Goal: Task Accomplishment & Management: Complete application form

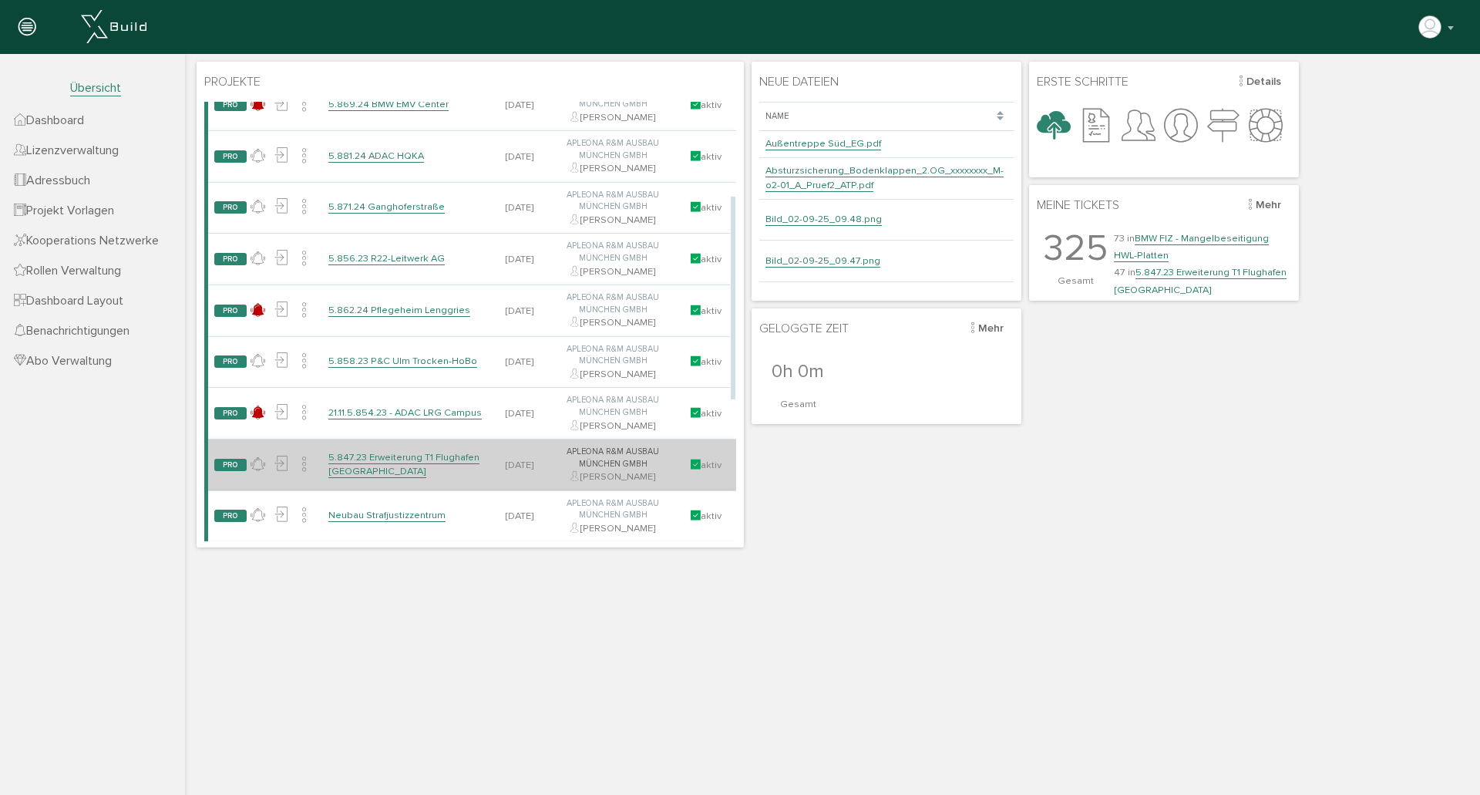
click at [430, 458] on link "5.847.23 Erweiterung T1 Flughafen [GEOGRAPHIC_DATA]" at bounding box center [403, 464] width 151 height 27
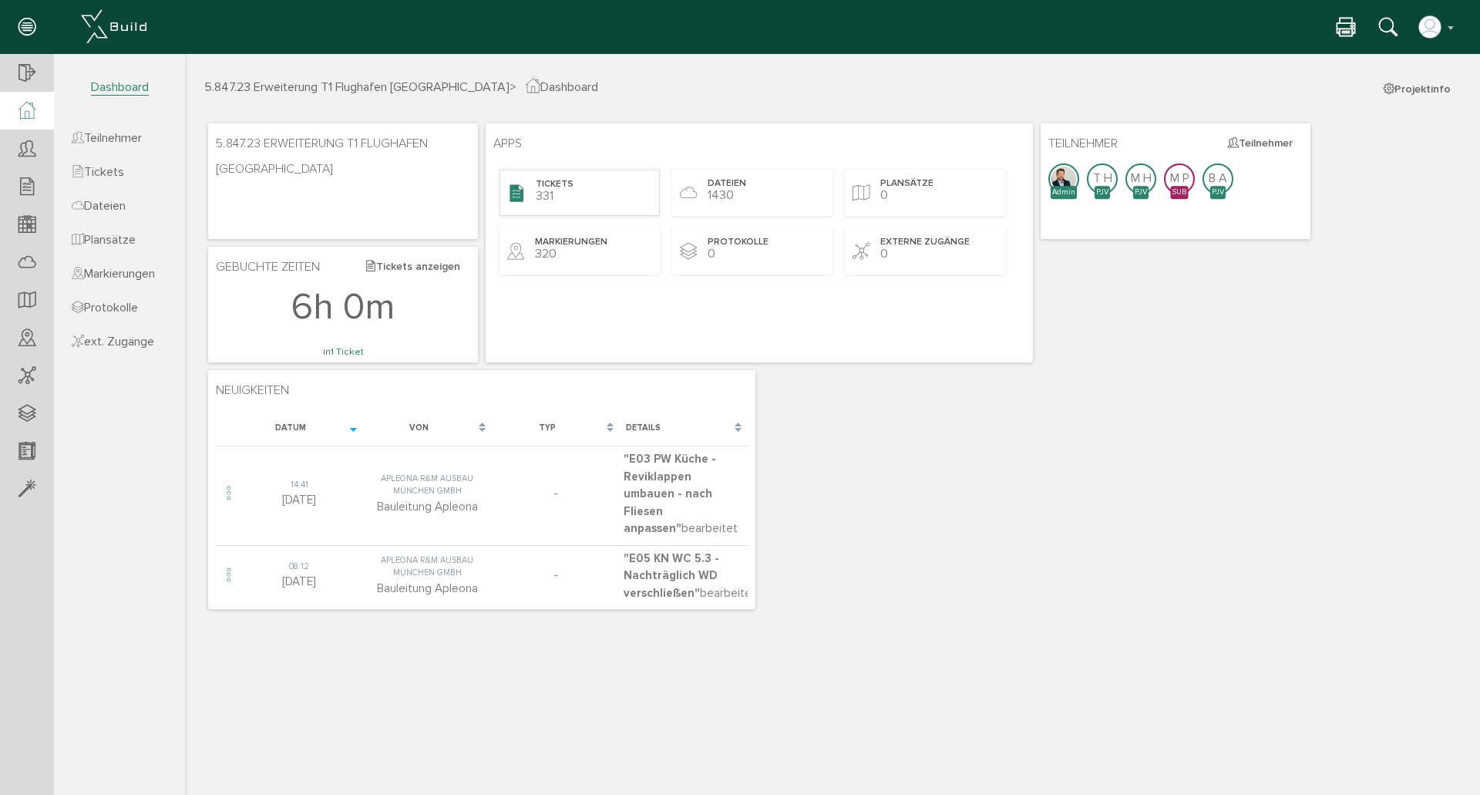
click at [512, 200] on icon at bounding box center [516, 194] width 17 height 22
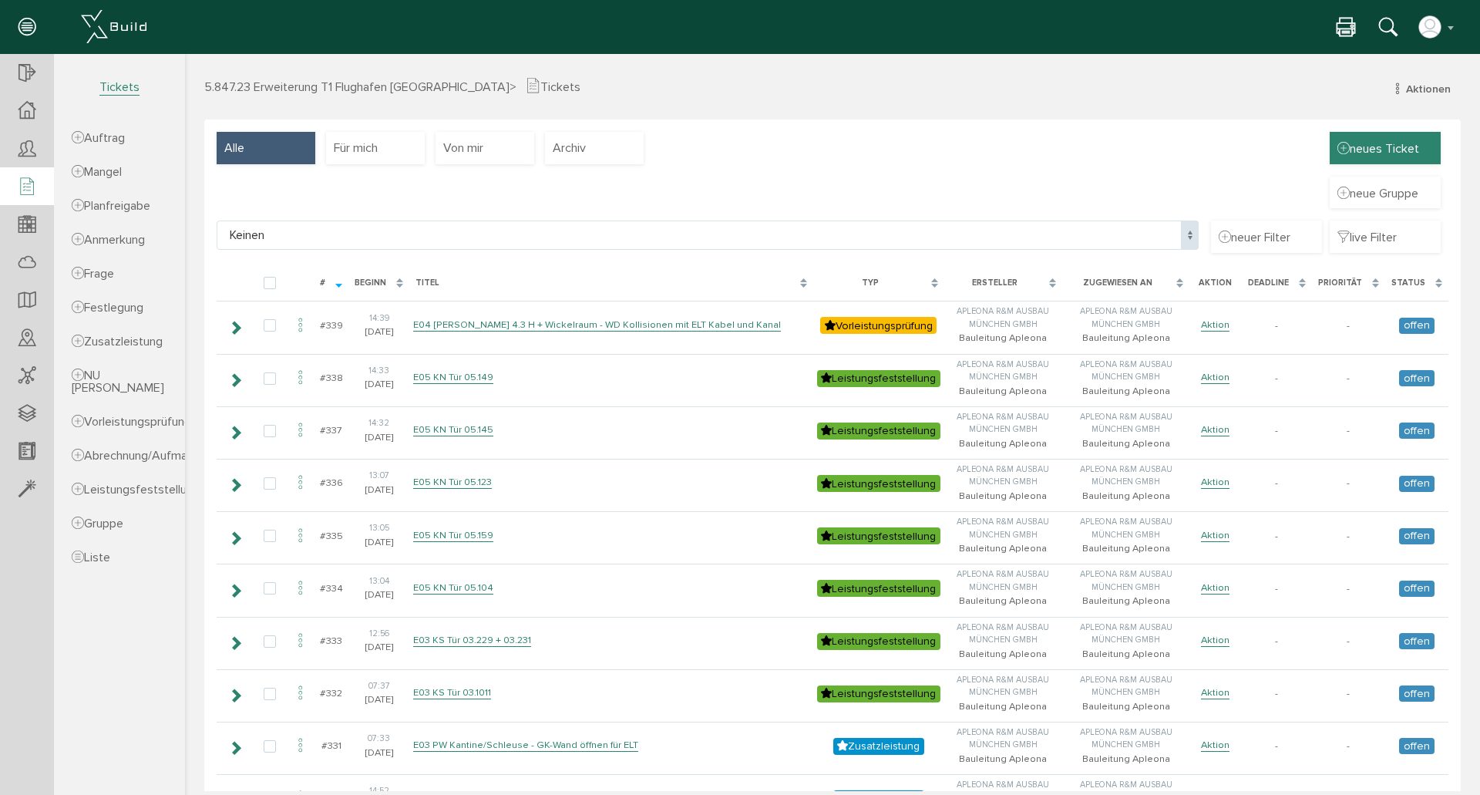
click at [1384, 144] on span "neues Ticket" at bounding box center [1379, 148] width 82 height 17
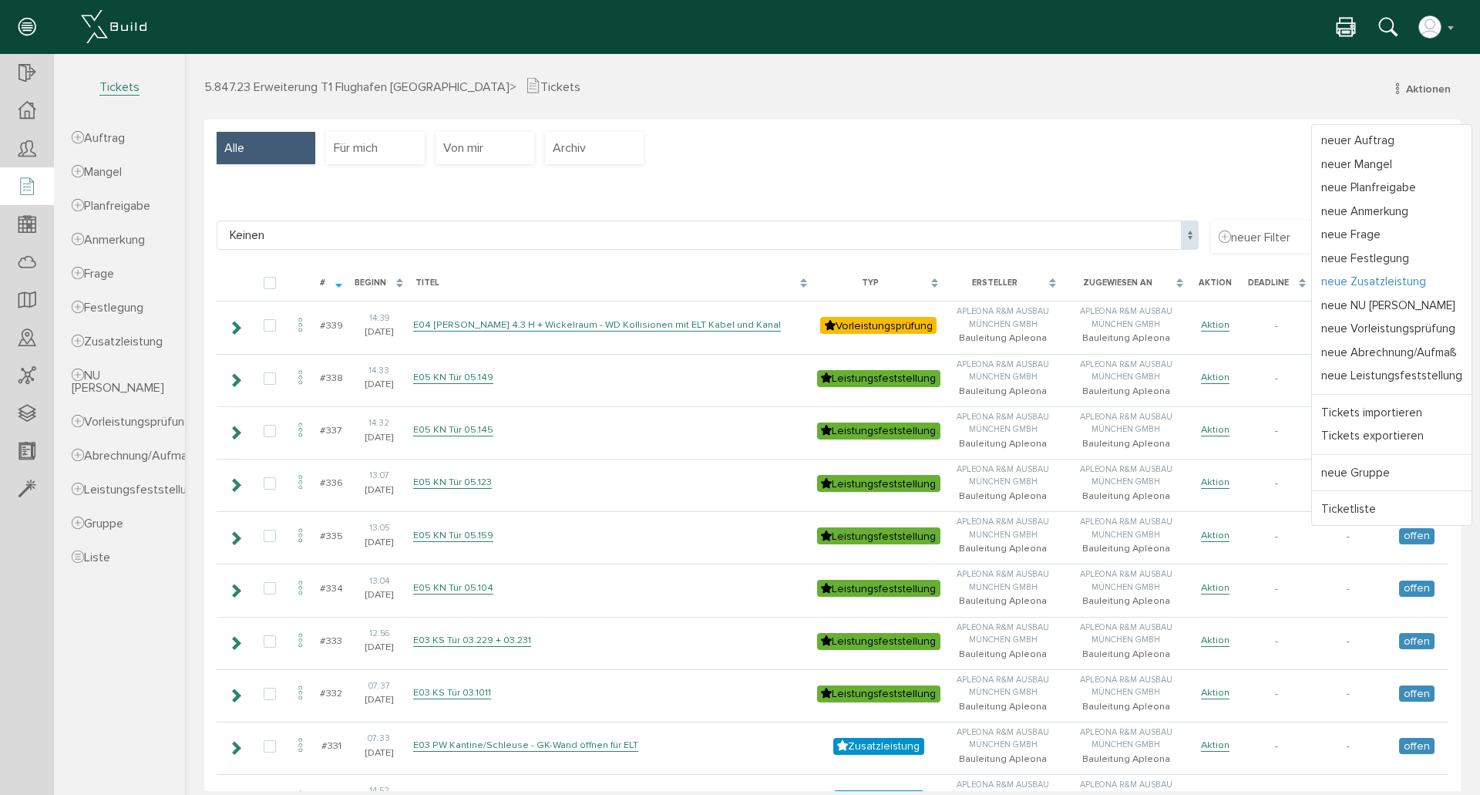
click at [1385, 278] on link "neue Zusatzleistung" at bounding box center [1392, 282] width 160 height 24
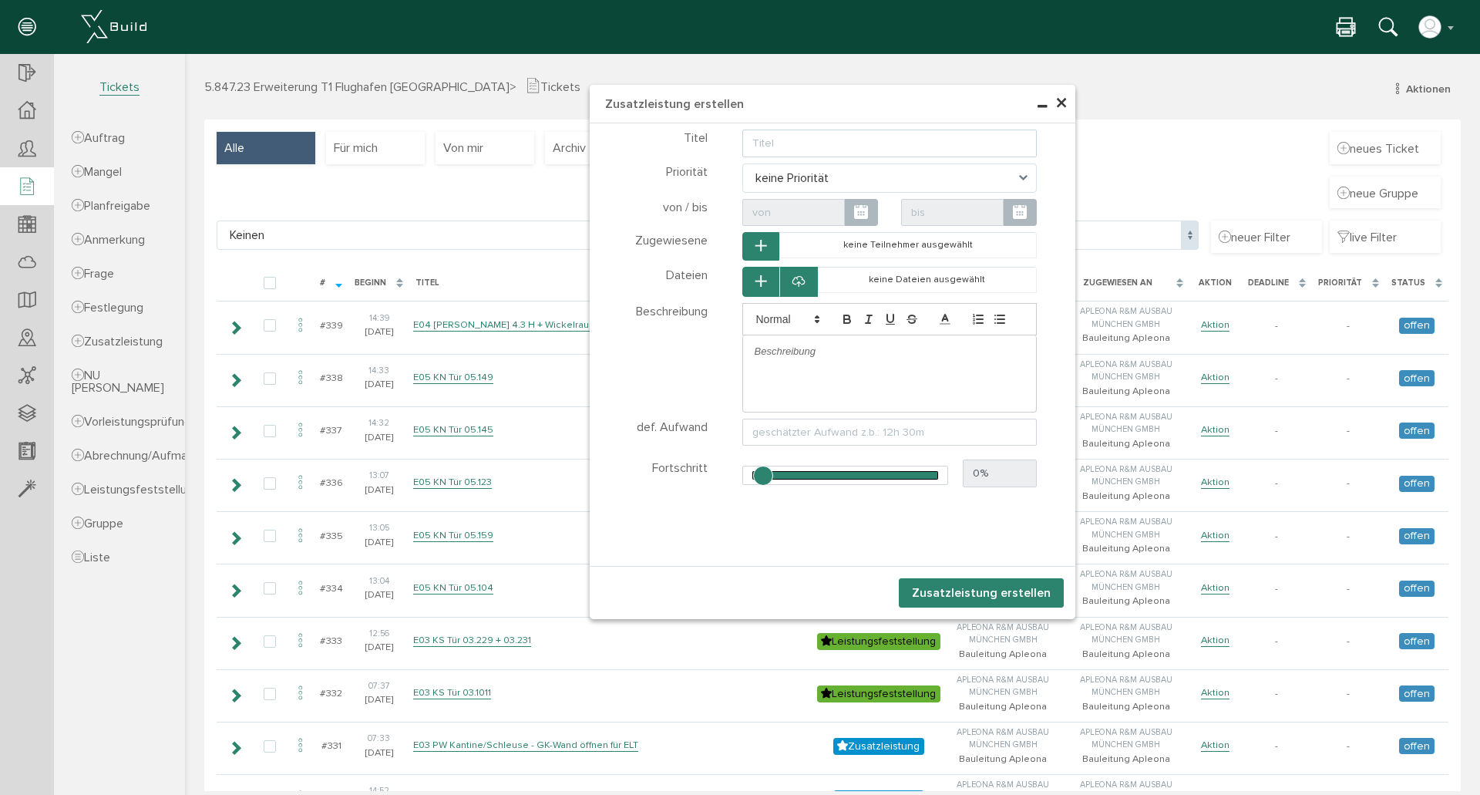
click at [856, 148] on input "text" at bounding box center [889, 144] width 295 height 28
click at [929, 144] on input "E05 PO WC 5.1 - WD für Entrauchungs nachträglich" at bounding box center [889, 144] width 295 height 28
click at [988, 144] on input "E05 PO WC 5.1 - WD für Entrauchung nachträglich" at bounding box center [889, 144] width 295 height 28
type input "E05 PO WC 5.1 - WD für Entrauchung nachträglich herstellen"
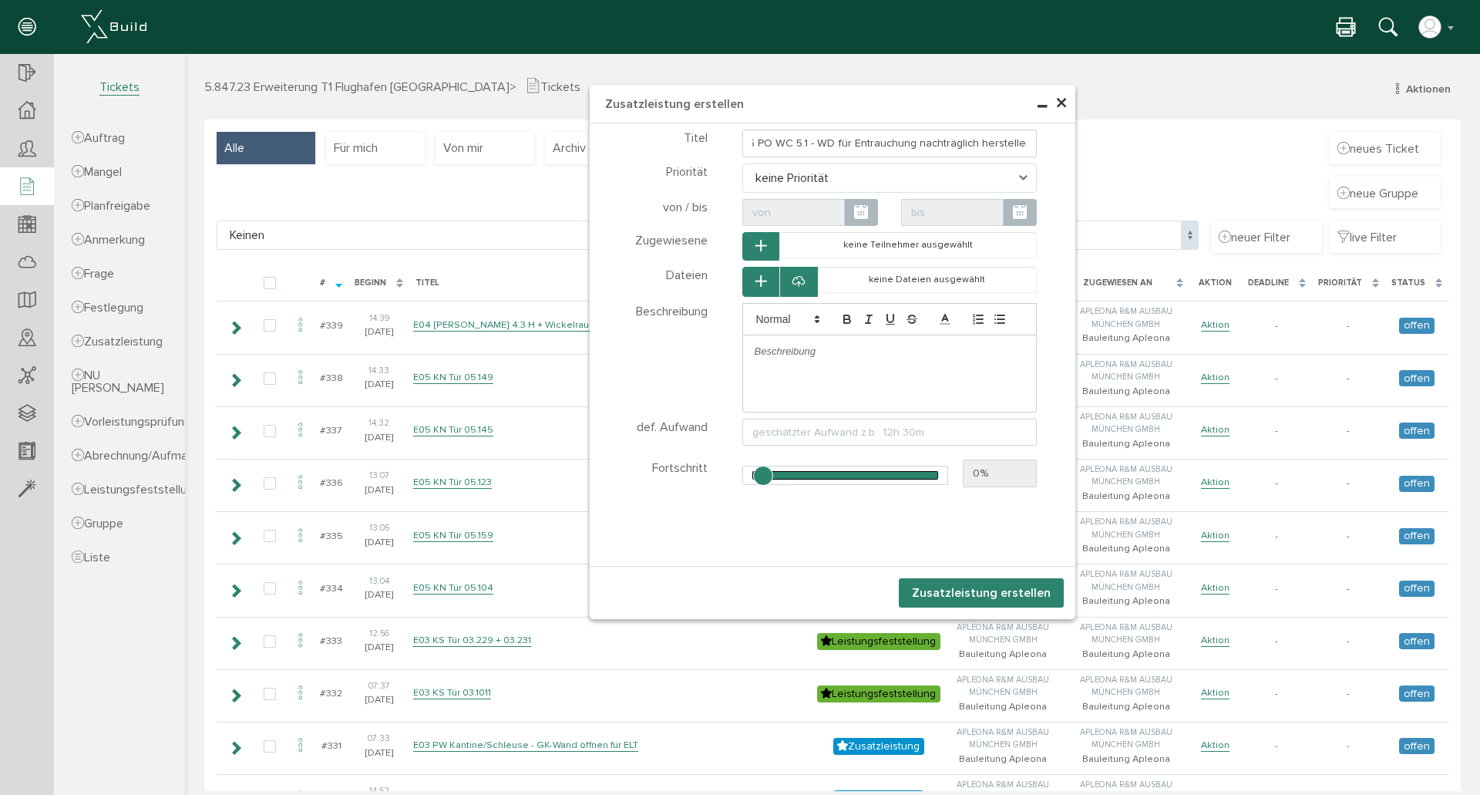
click at [865, 345] on p at bounding box center [890, 352] width 271 height 14
click at [784, 352] on p at bounding box center [890, 352] width 271 height 14
click at [799, 365] on span "Gemäß den Vorgaben müssen diese Öffnungen eine Gesamtfläche von 2,00 m² aufweis…" at bounding box center [890, 357] width 270 height 25
drag, startPoint x: 887, startPoint y: 367, endPoint x: 843, endPoint y: 369, distance: 43.2
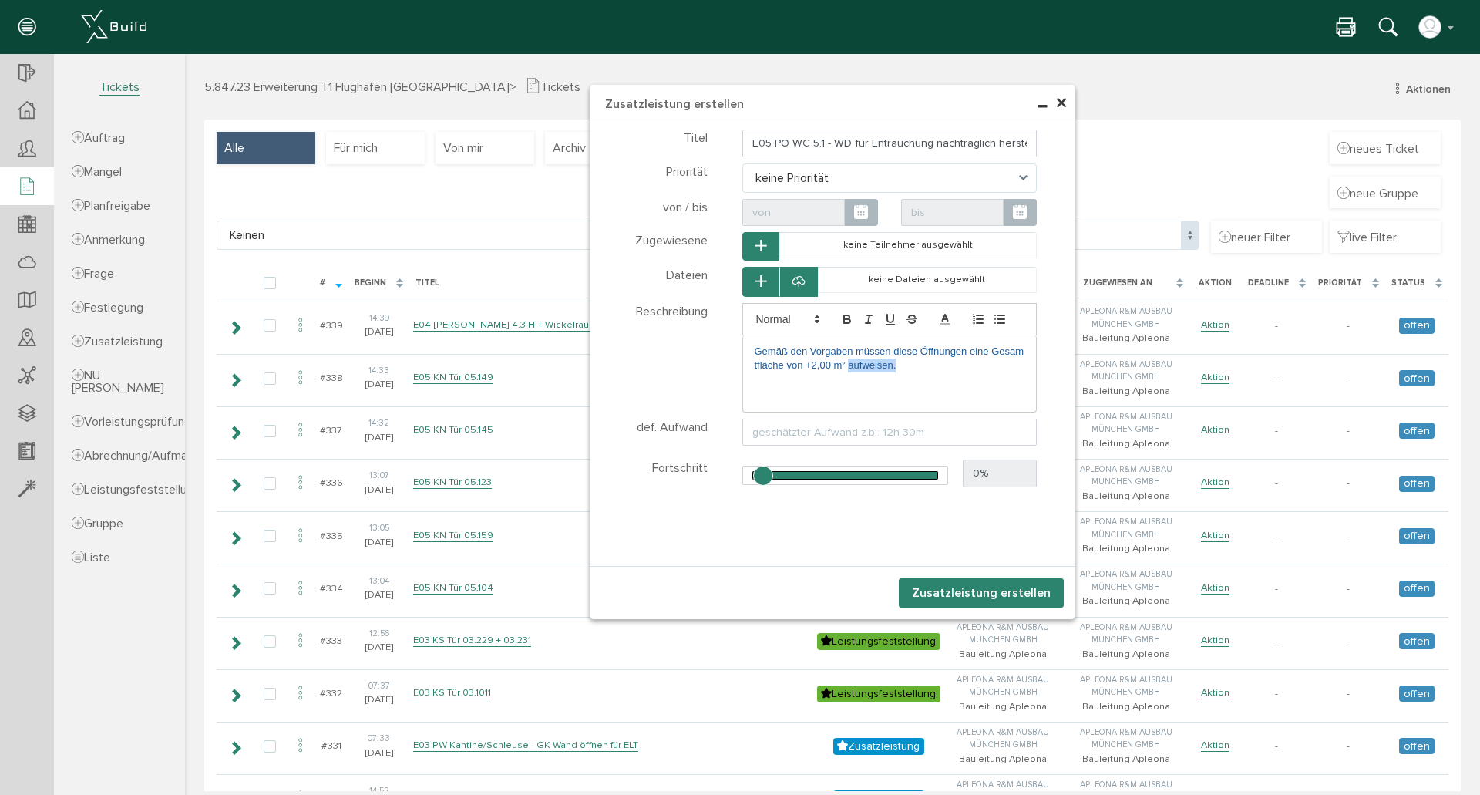
click at [843, 369] on p "Gemäß den Vorgaben müssen diese Öffnungen eine Gesamtfläche von +2,00 m² aufwei…" at bounding box center [890, 359] width 271 height 29
click at [747, 352] on div "Gemäß den Vorgaben müssen diese Öffnungen eine Gesamtfläche von +2,00 m²" at bounding box center [890, 358] width 294 height 47
click at [845, 354] on span "Gemäß den Vorgaben müssen diese Öffnungen eine Gesamtfläche von +2,00 m²" at bounding box center [890, 357] width 270 height 25
click at [919, 365] on p "Gemäß den Vorgaben ÖU Hr. Kreiner müssen diese Öffnungen eine Gesamtfläche von …" at bounding box center [890, 359] width 271 height 29
drag, startPoint x: 961, startPoint y: 372, endPoint x: 666, endPoint y: 302, distance: 302.6
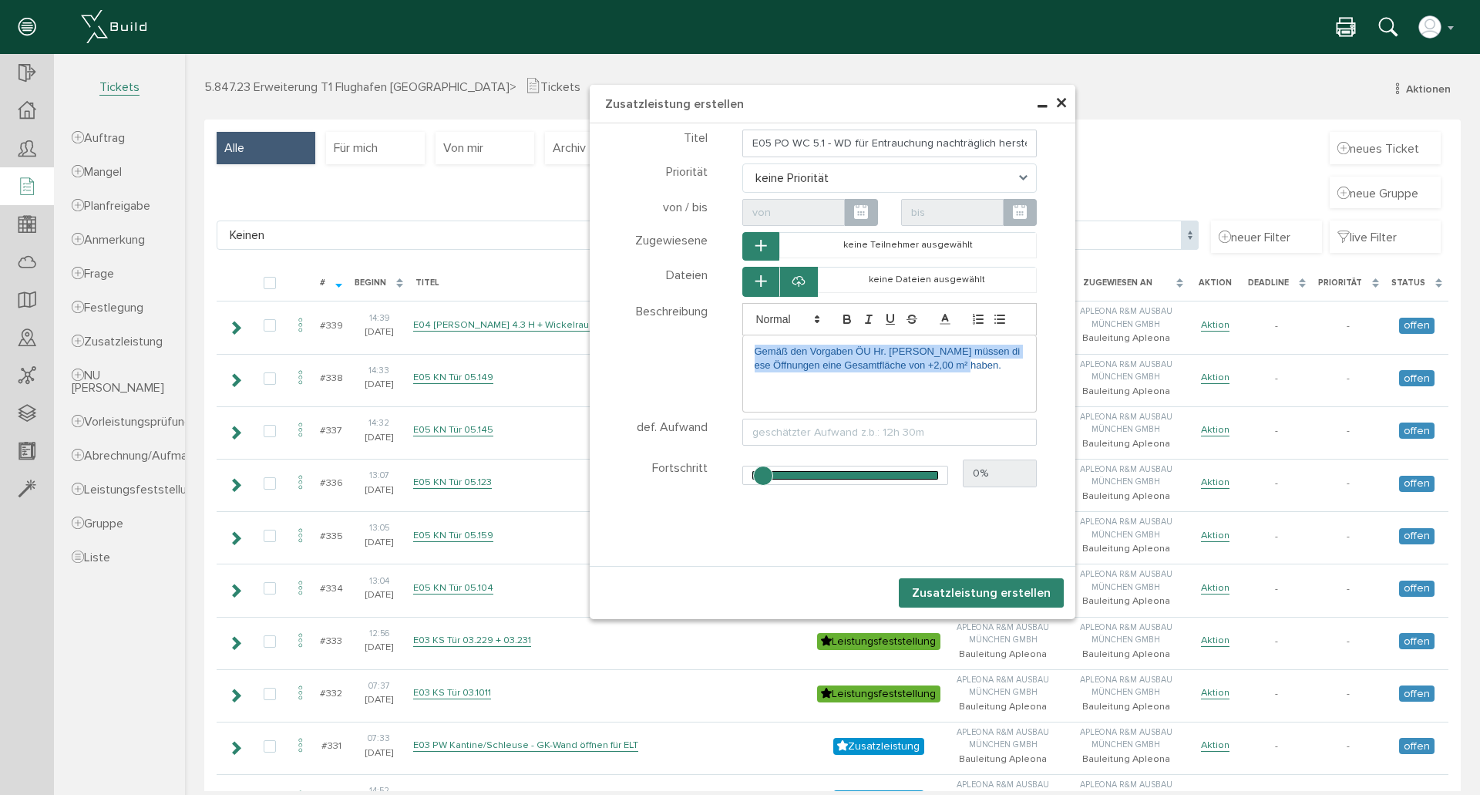
click at [666, 302] on div "Beschreibung Diese Nachricht wird als Email an gewählte Teilnehmer versendet un…" at bounding box center [833, 357] width 486 height 112
click at [785, 318] on span at bounding box center [787, 319] width 76 height 19
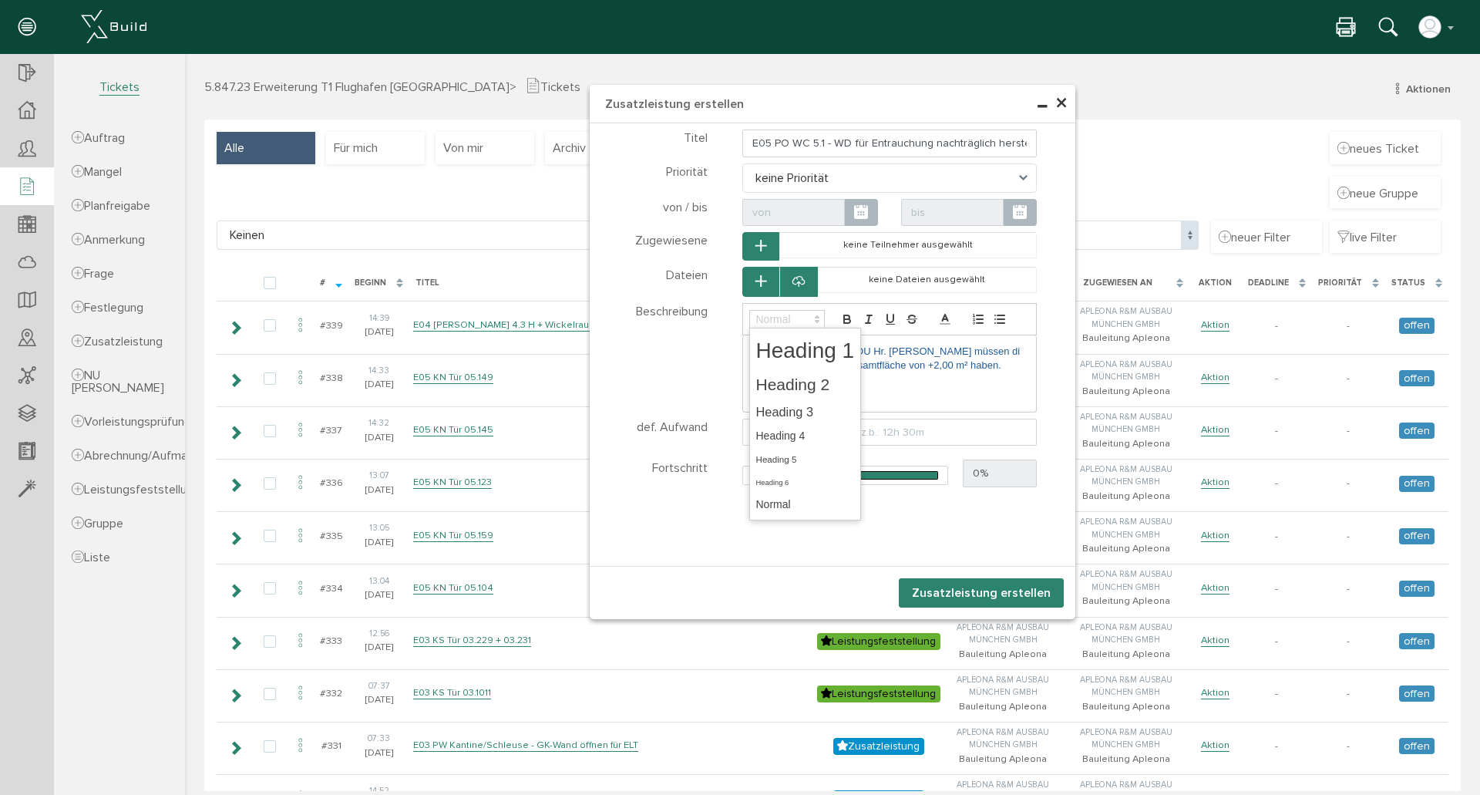
click at [785, 318] on span at bounding box center [787, 319] width 76 height 19
click at [844, 318] on icon "button" at bounding box center [846, 317] width 5 height 4
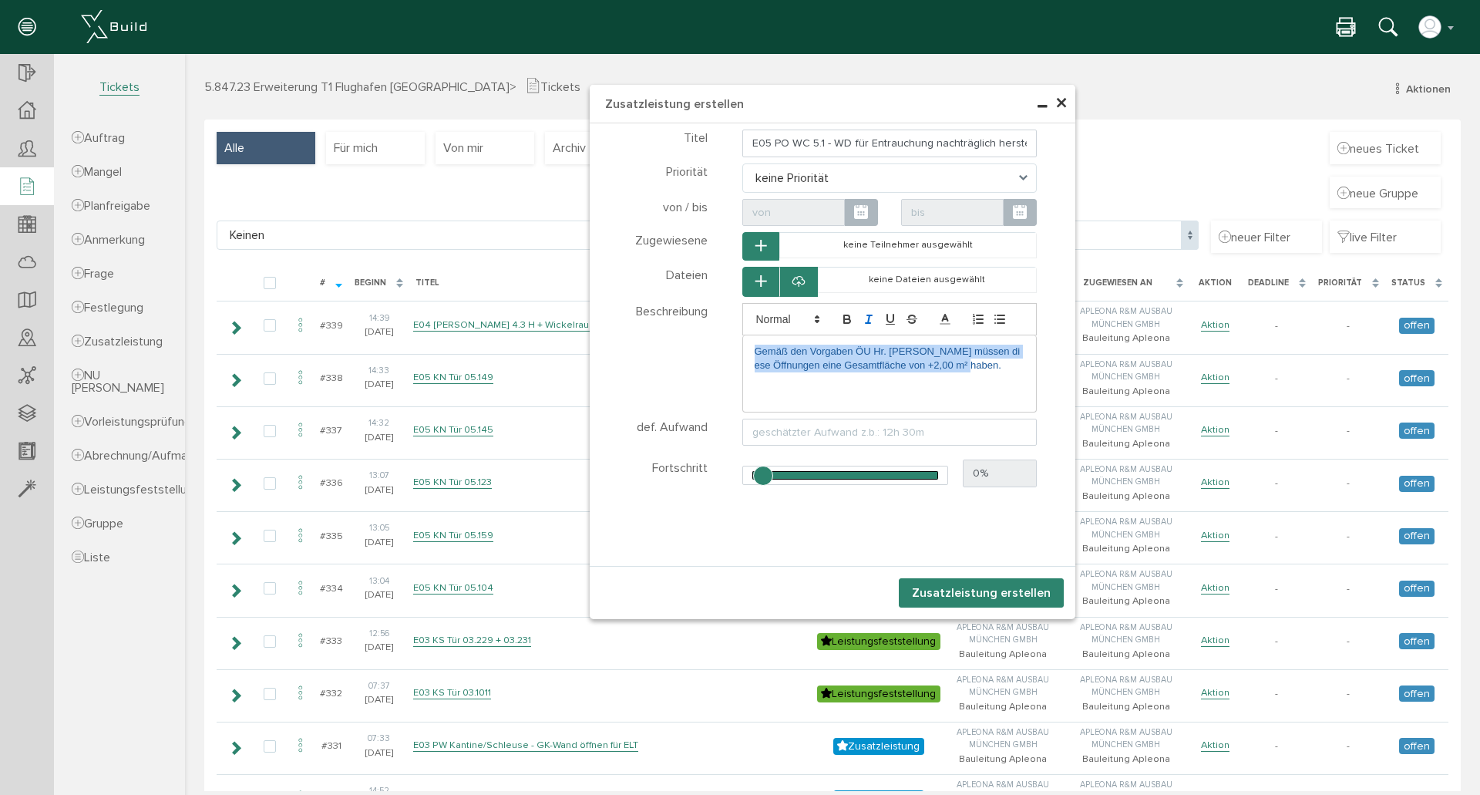
click at [863, 319] on icon "button" at bounding box center [869, 319] width 14 height 14
click at [961, 372] on p "Gemäß den Vorgaben ÖU Hr. Kreiner müssen diese Öffnungen eine Gesamtfläche von …" at bounding box center [890, 359] width 271 height 29
drag, startPoint x: 971, startPoint y: 369, endPoint x: 660, endPoint y: 295, distance: 319.6
click at [660, 295] on div "Titel E05 PO WC 5.1 - WD für Entrauchung nachträglich herstellen Priorität kein…" at bounding box center [833, 308] width 486 height 363
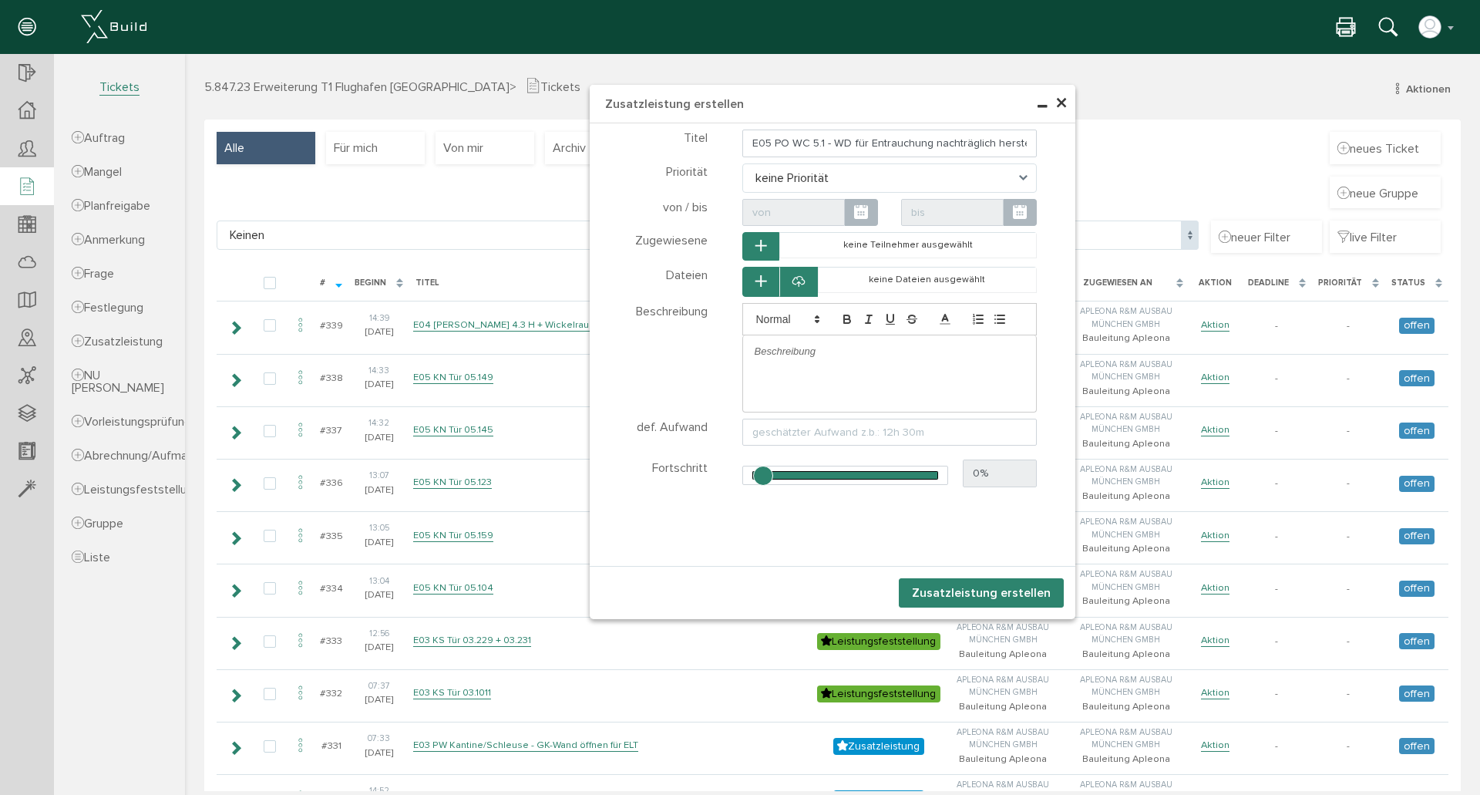
click at [911, 376] on div at bounding box center [889, 373] width 295 height 77
click at [820, 362] on div at bounding box center [890, 351] width 294 height 32
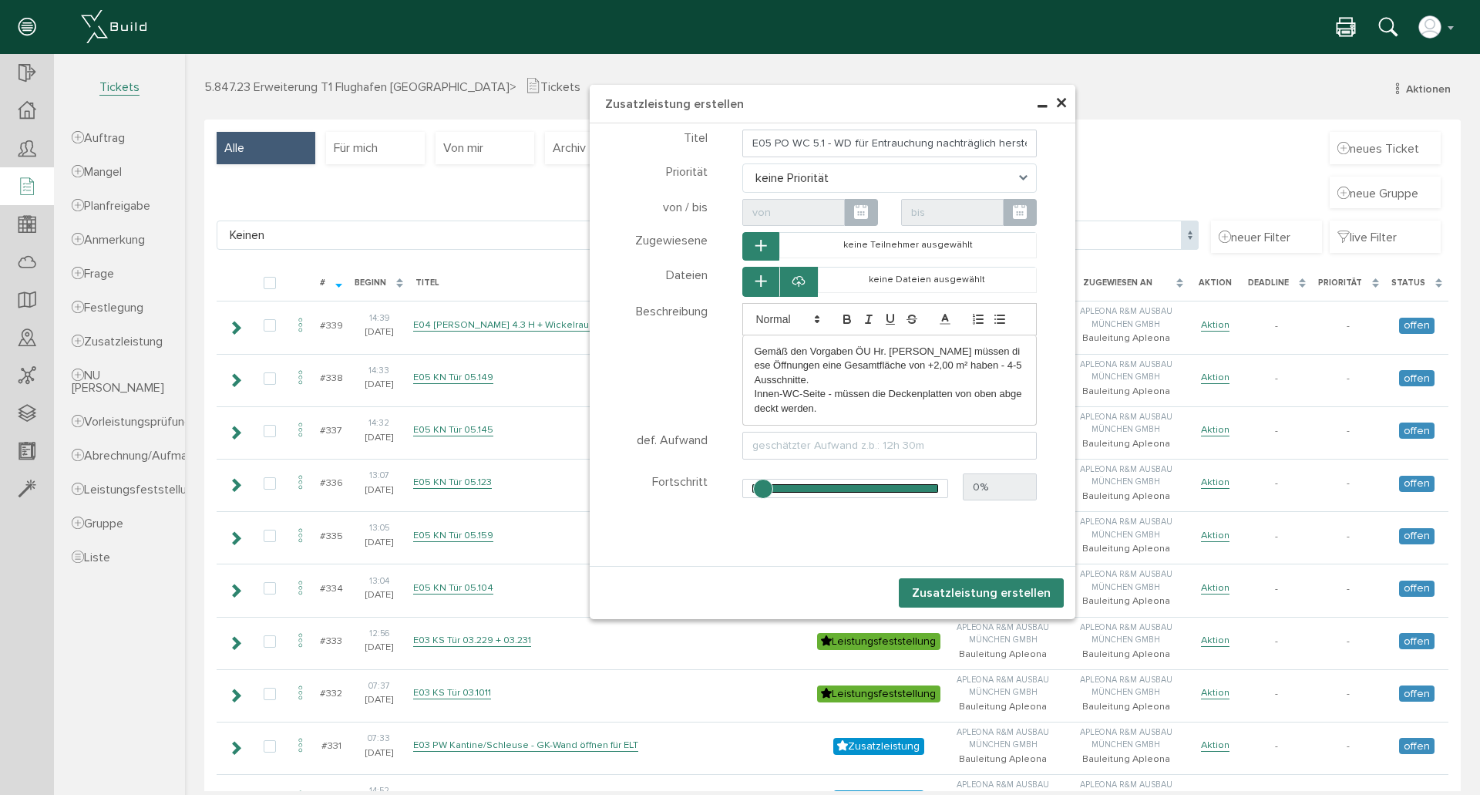
click at [1018, 367] on p "Gemäß den Vorgaben ÖU Hr. Kreiner müssen diese Öffnungen eine Gesamtfläche von …" at bounding box center [890, 366] width 271 height 42
click at [793, 379] on p "Gemäß den Vorgaben ÖU Hr. Kreiner müssen diese Öffnungen eine Gesamtfläche von …" at bounding box center [890, 366] width 271 height 42
click at [841, 407] on p "Innen-WC-Seite - müssen die Deckenplatten von oben abgedeckt werden." at bounding box center [890, 401] width 271 height 29
click at [867, 442] on input "text" at bounding box center [889, 446] width 295 height 28
type input "Aufwand ca. 50 Std"
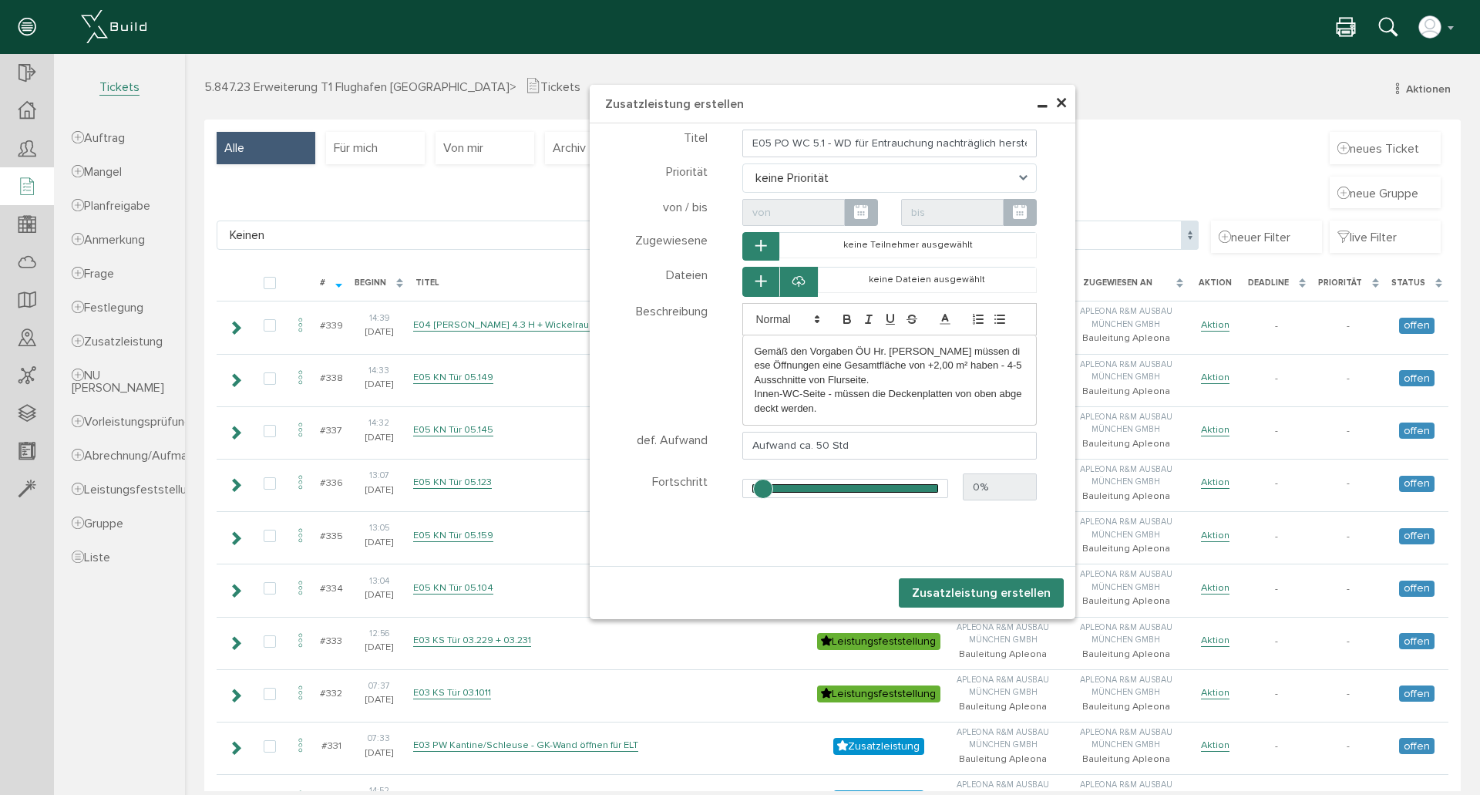
click at [814, 380] on p "Gemäß den Vorgaben ÖU Hr. Kreiner müssen diese Öffnungen eine Gesamtfläche von …" at bounding box center [890, 366] width 271 height 42
click at [1018, 369] on p "Gemäß den Vorgaben ÖU Hr. Kreiner müssen diese Öffnungen eine Gesamtfläche von …" at bounding box center [890, 366] width 271 height 42
click at [911, 387] on p "Innen-WC-Seite - müssen die Deckenplatten von oben abgedeckt werden." at bounding box center [890, 401] width 271 height 29
click at [922, 375] on p "Gemäß den Vorgaben ÖU Hr. [PERSON_NAME] müssen diese Öffnungen eine Gesamtfläch…" at bounding box center [890, 366] width 271 height 42
click at [794, 278] on icon at bounding box center [799, 281] width 12 height 15
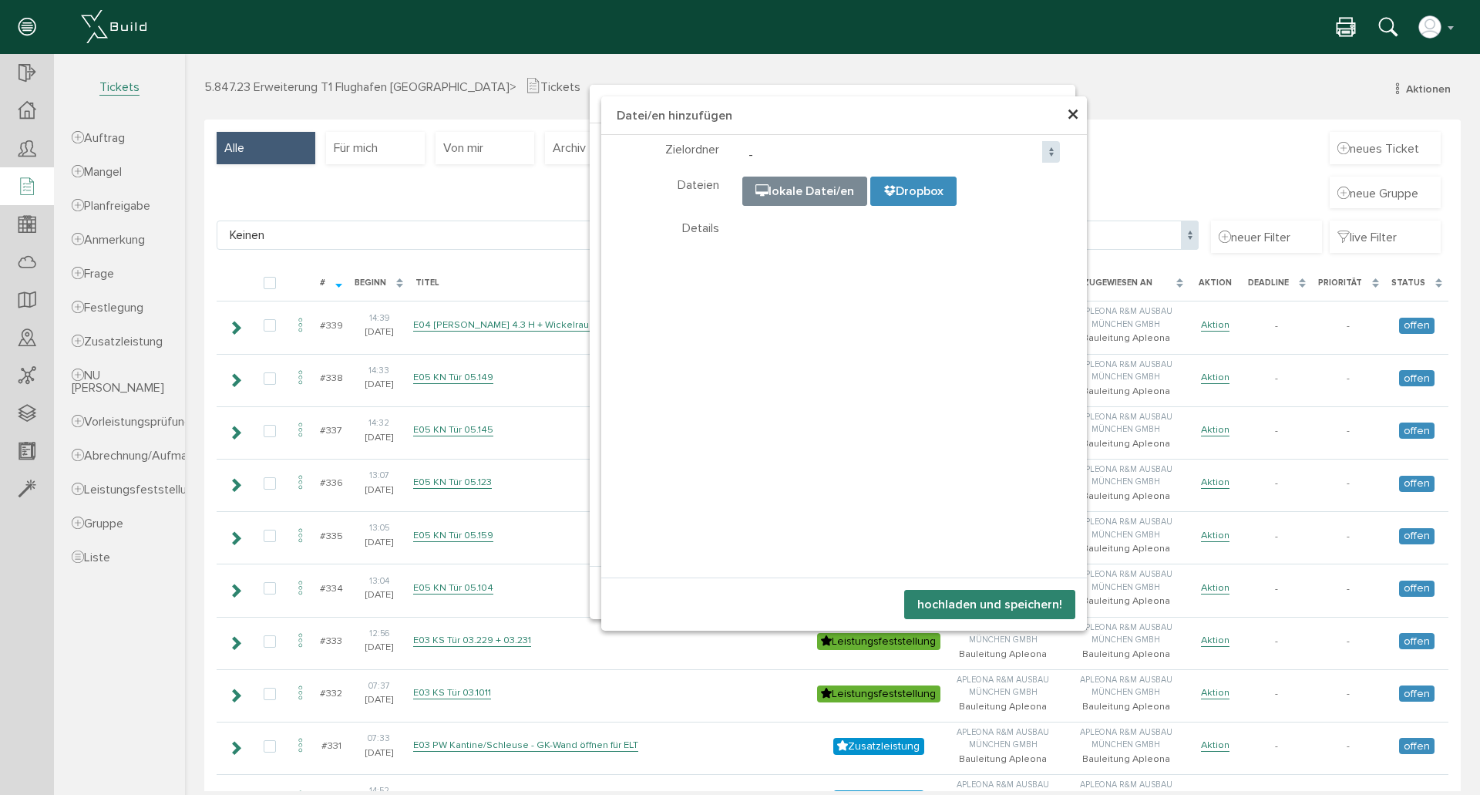
click at [809, 194] on input "file" at bounding box center [1128, 254] width 771 height 154
type input "C:\fakepath\IMG_2747.JPEG"
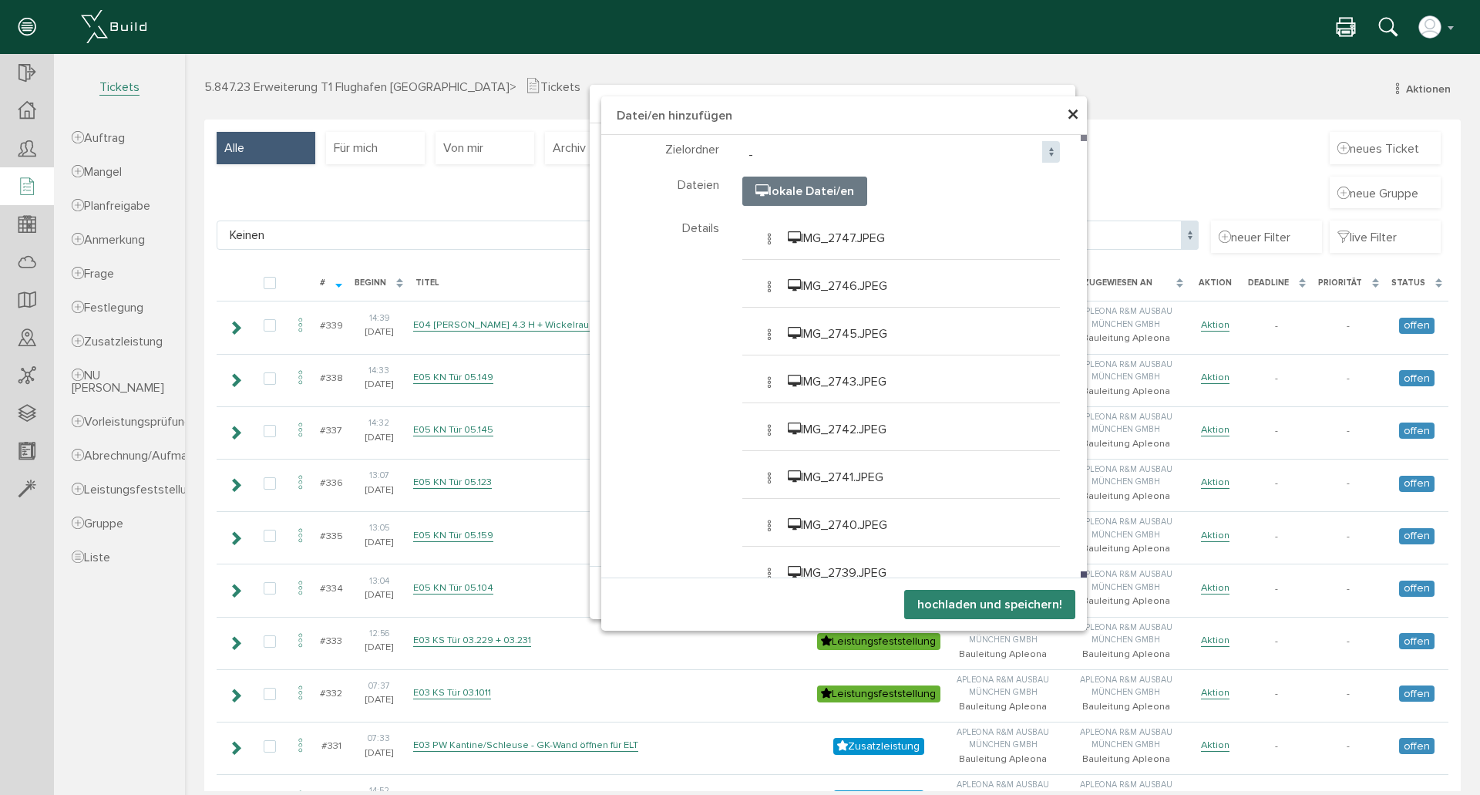
click at [987, 603] on button "hochladen und speichern!" at bounding box center [989, 604] width 171 height 29
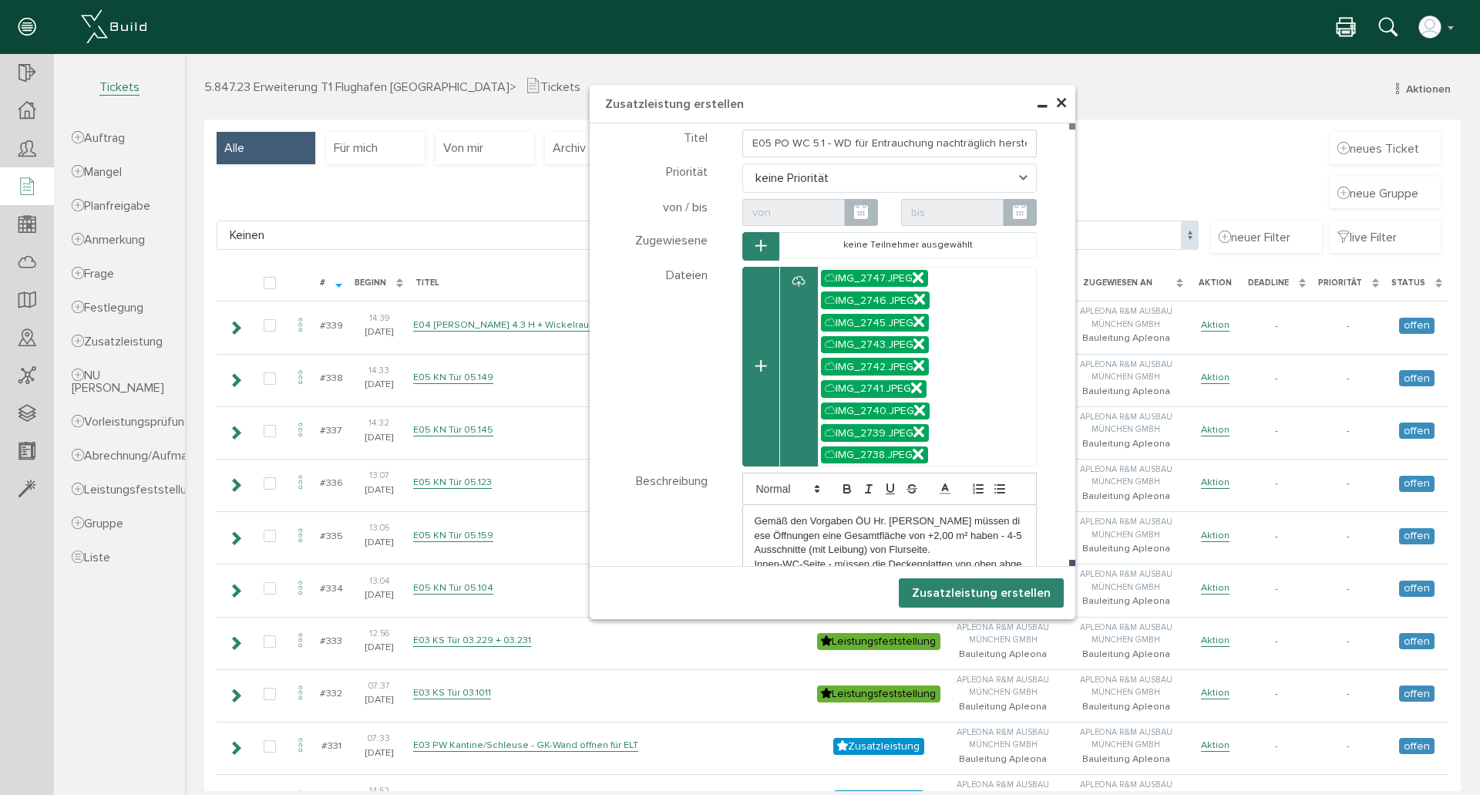
click at [972, 594] on button "Zusatzleistung erstellen" at bounding box center [981, 592] width 165 height 29
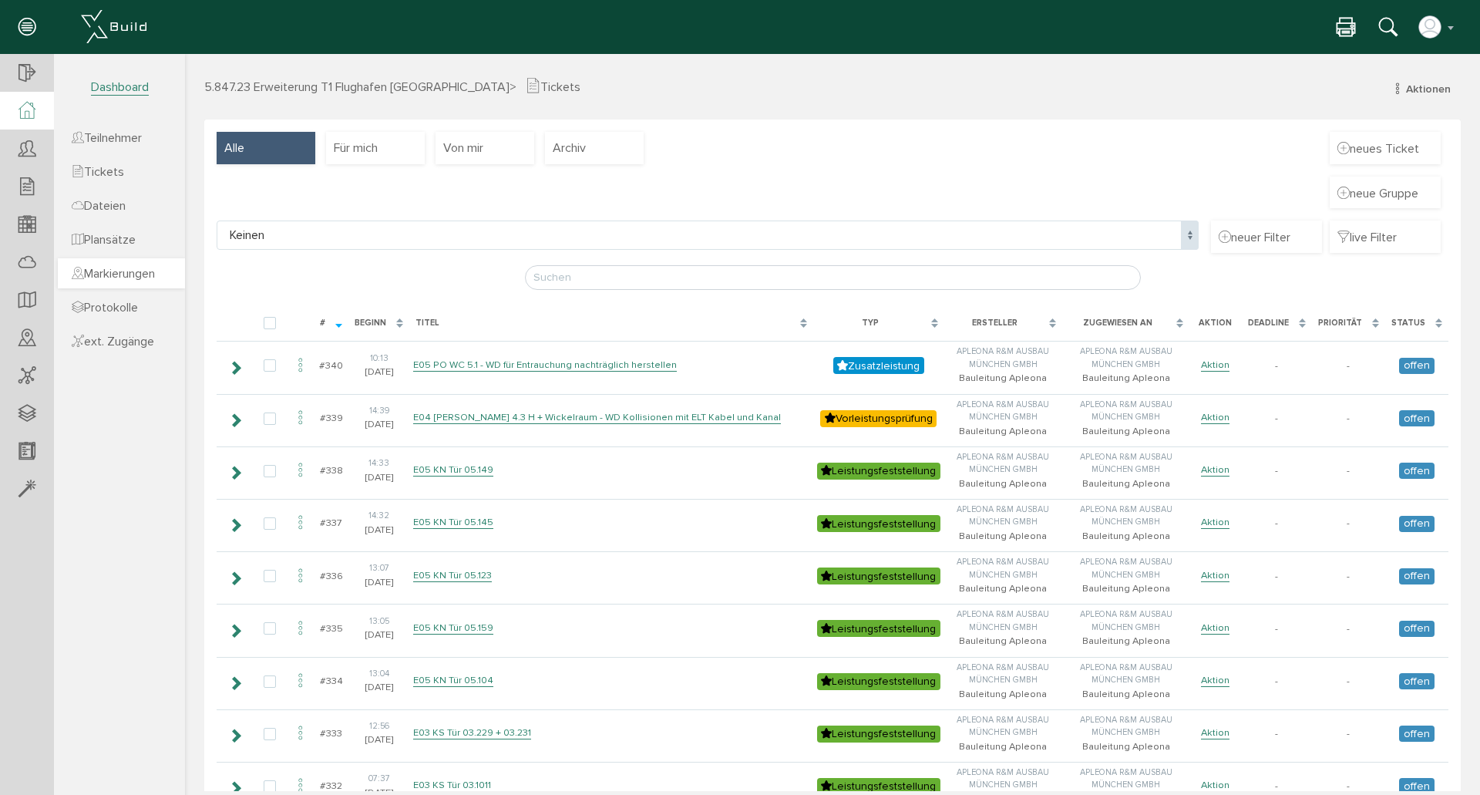
click at [133, 273] on span "Markierungen" at bounding box center [113, 273] width 83 height 15
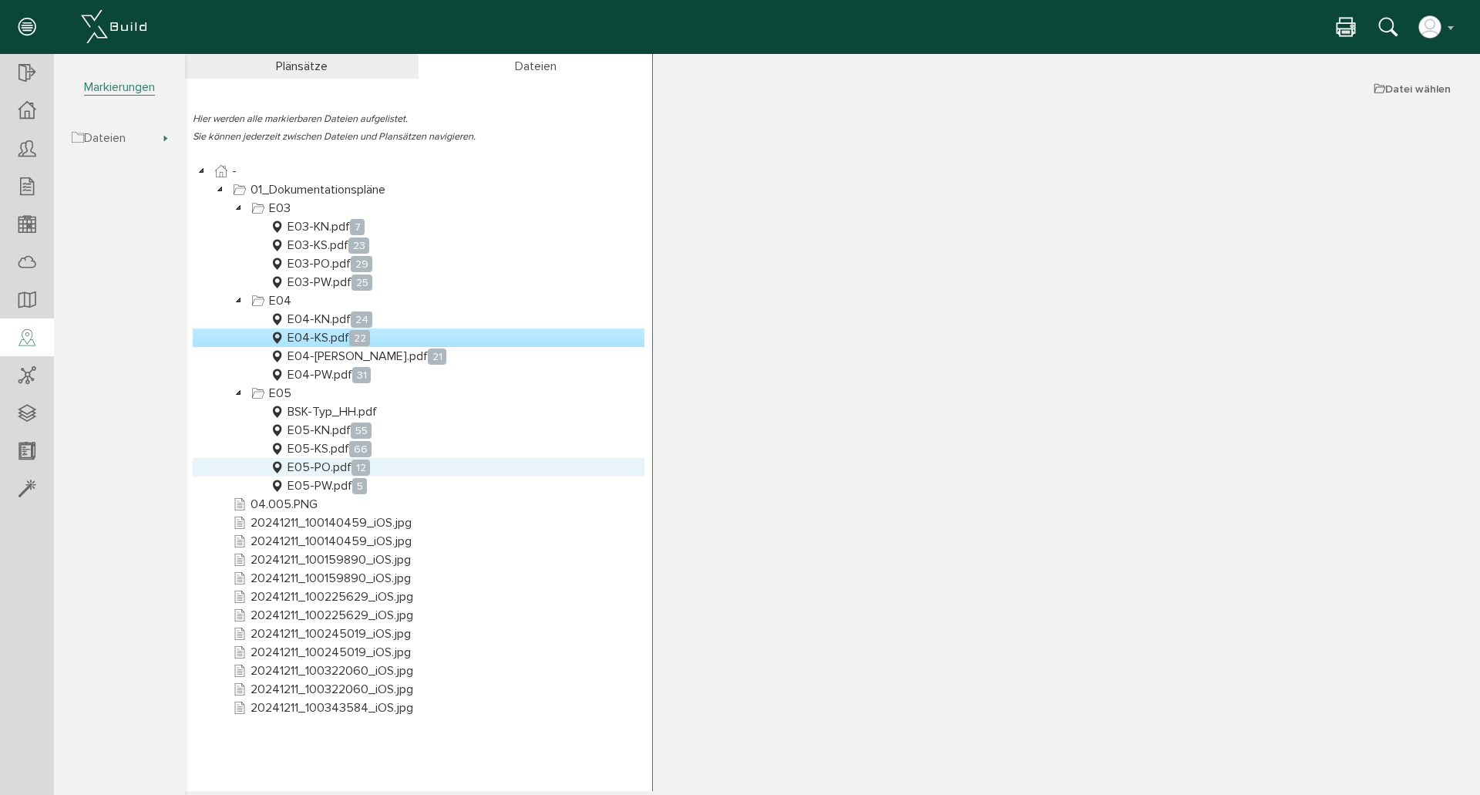
click at [325, 466] on link "E05-PO.pdf 12" at bounding box center [320, 467] width 106 height 19
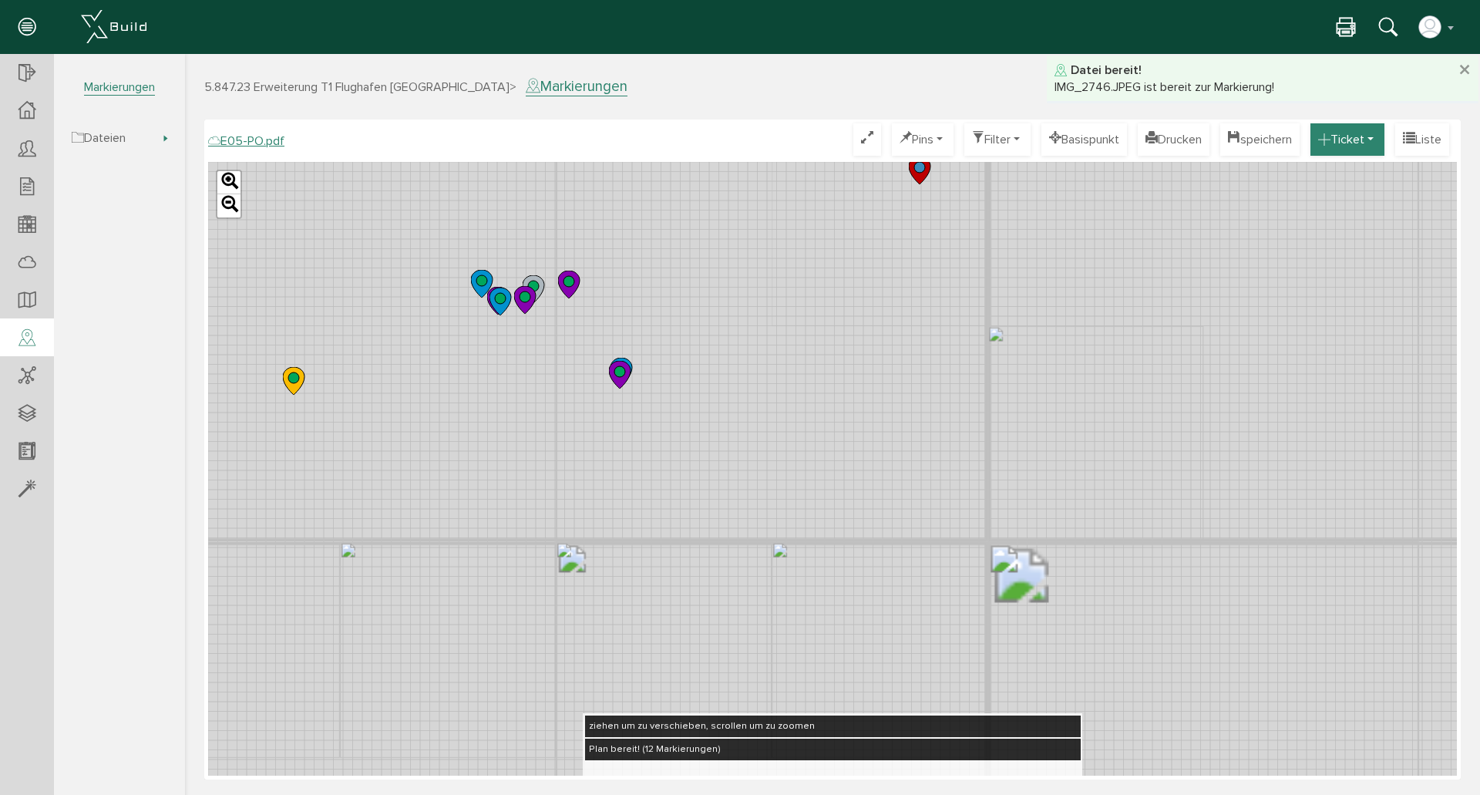
drag, startPoint x: 511, startPoint y: 301, endPoint x: 1308, endPoint y: 130, distance: 815.2
click at [876, 363] on div "Leaflet" at bounding box center [832, 469] width 1249 height 614
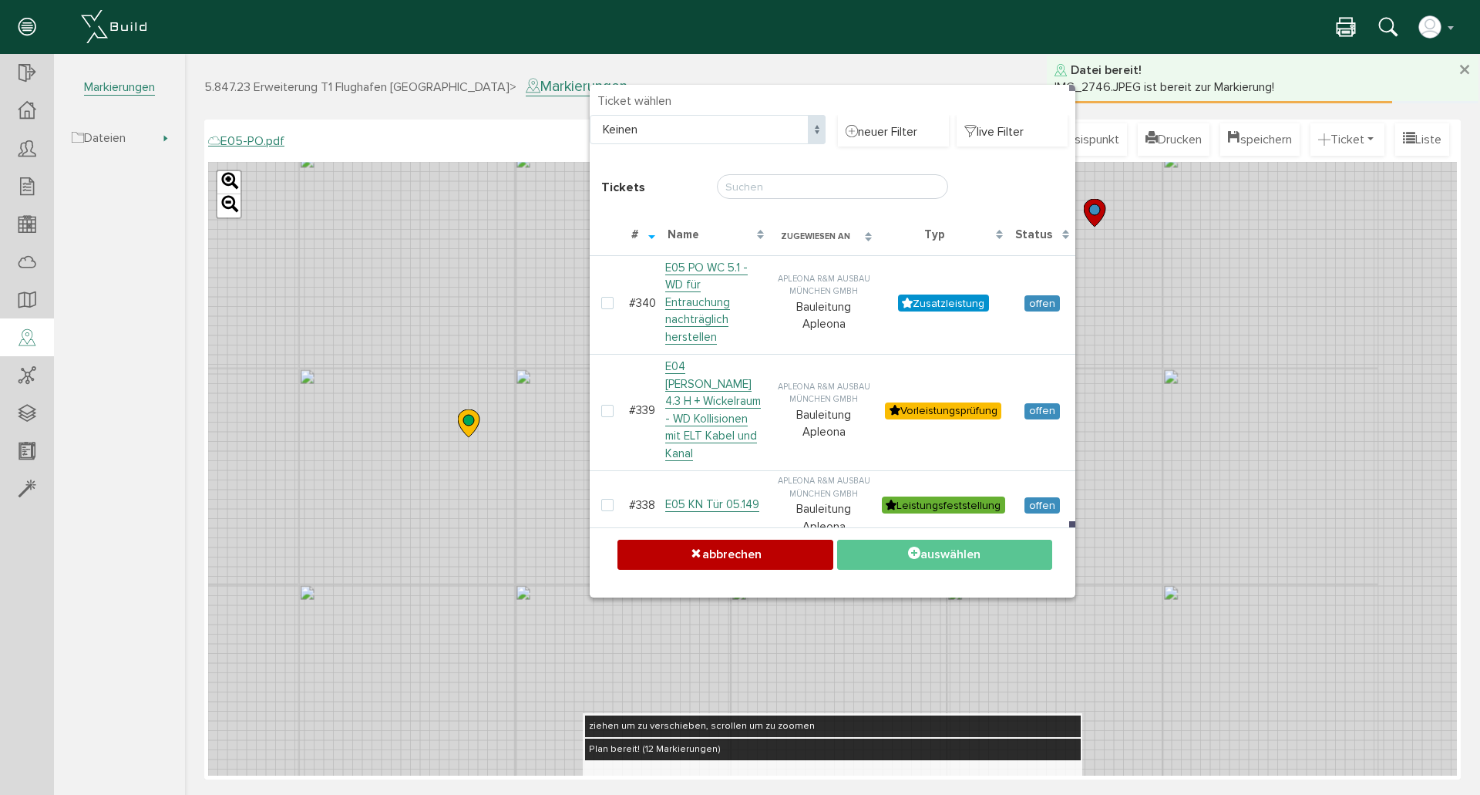
click at [608, 297] on label at bounding box center [610, 304] width 19 height 14
click at [608, 297] on input "checkbox" at bounding box center [606, 302] width 10 height 10
checkbox input "true"
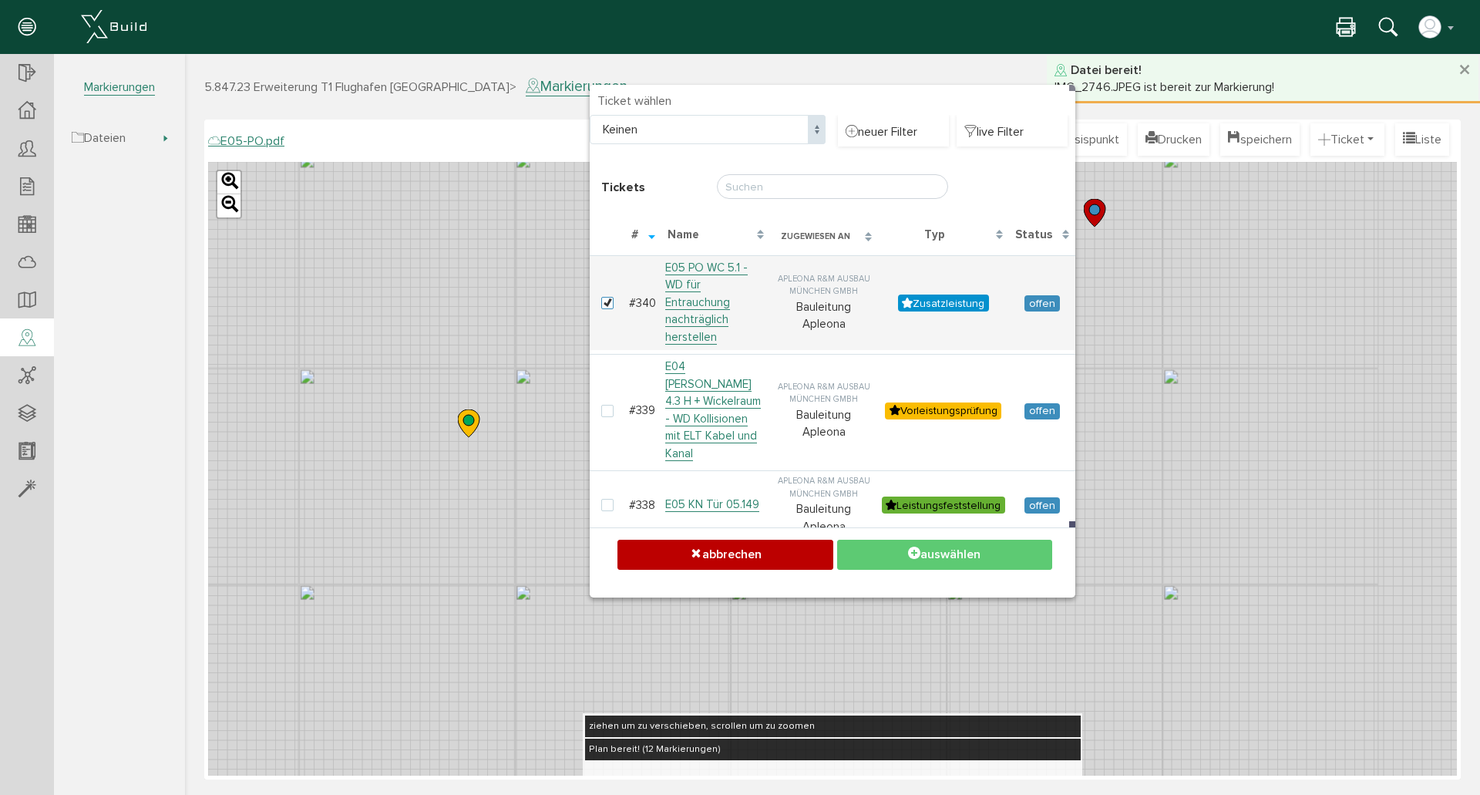
click at [984, 556] on button "auswählen" at bounding box center [944, 555] width 215 height 30
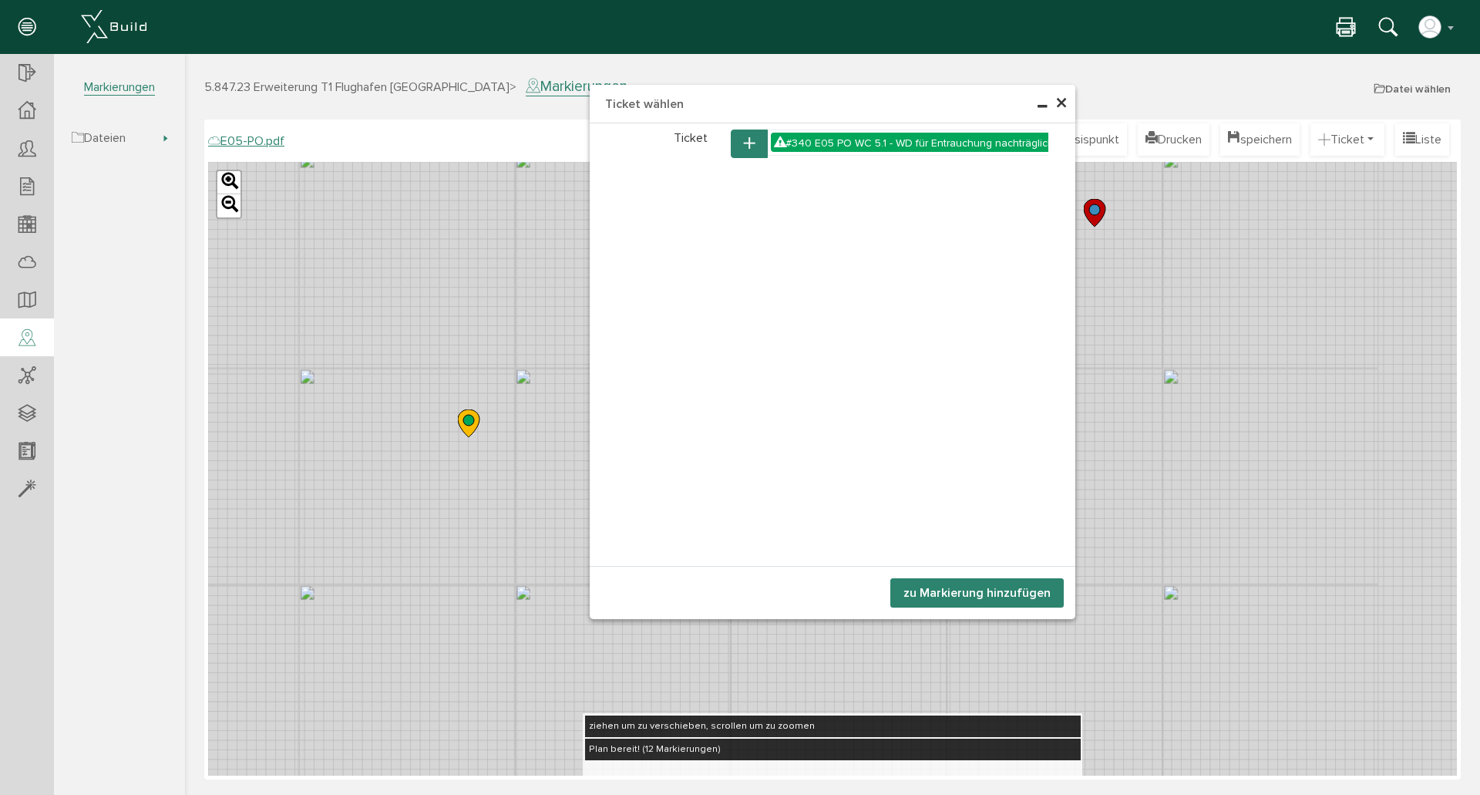
click at [991, 595] on button "zu Markierung hinzufügen" at bounding box center [976, 592] width 173 height 29
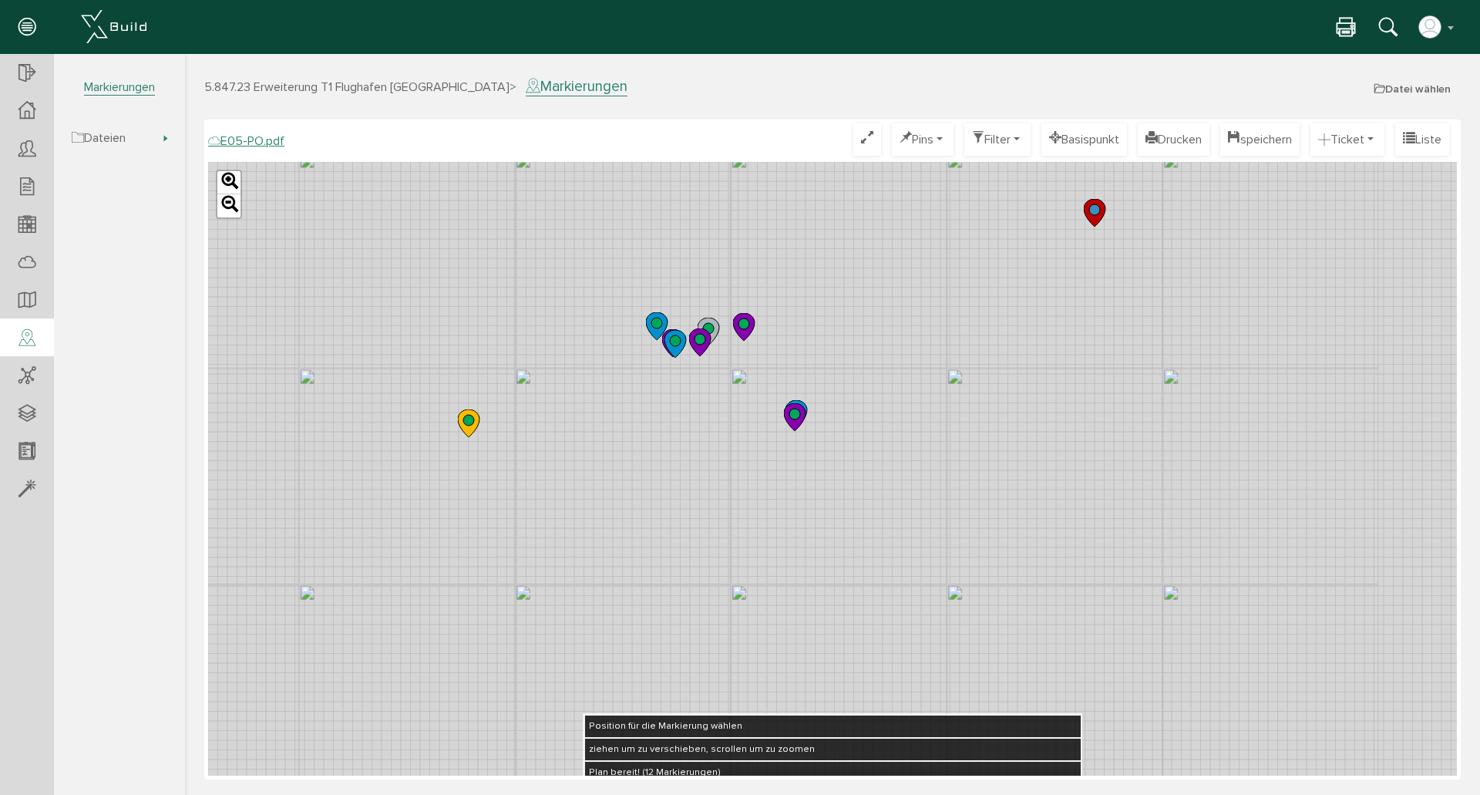
click at [823, 390] on div "Leaflet" at bounding box center [832, 469] width 1249 height 614
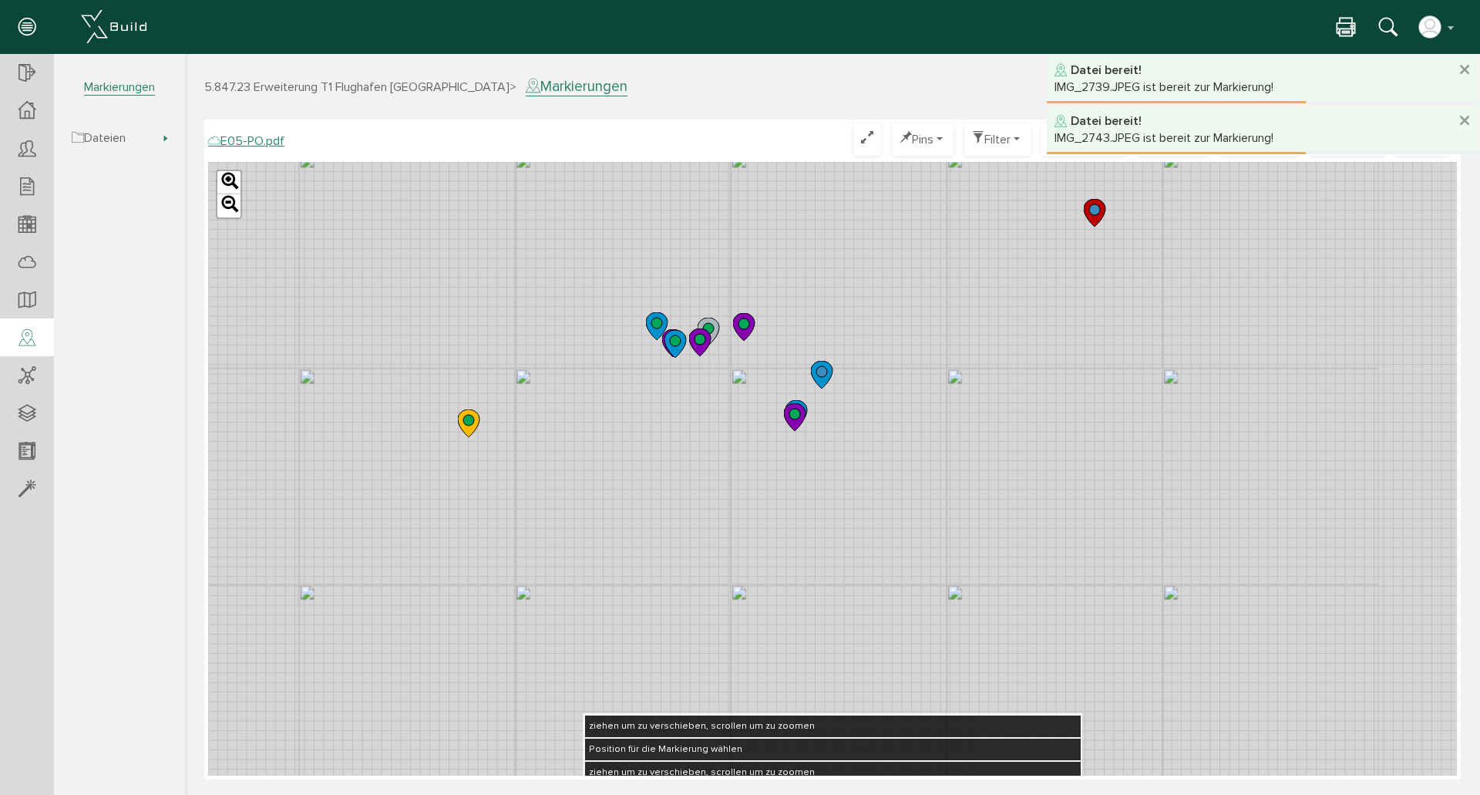
click at [786, 84] on h3 "5.847.23 Erweiterung T1 Flughafen [GEOGRAPHIC_DATA] > Markierungen Datei wählen" at bounding box center [832, 86] width 1257 height 18
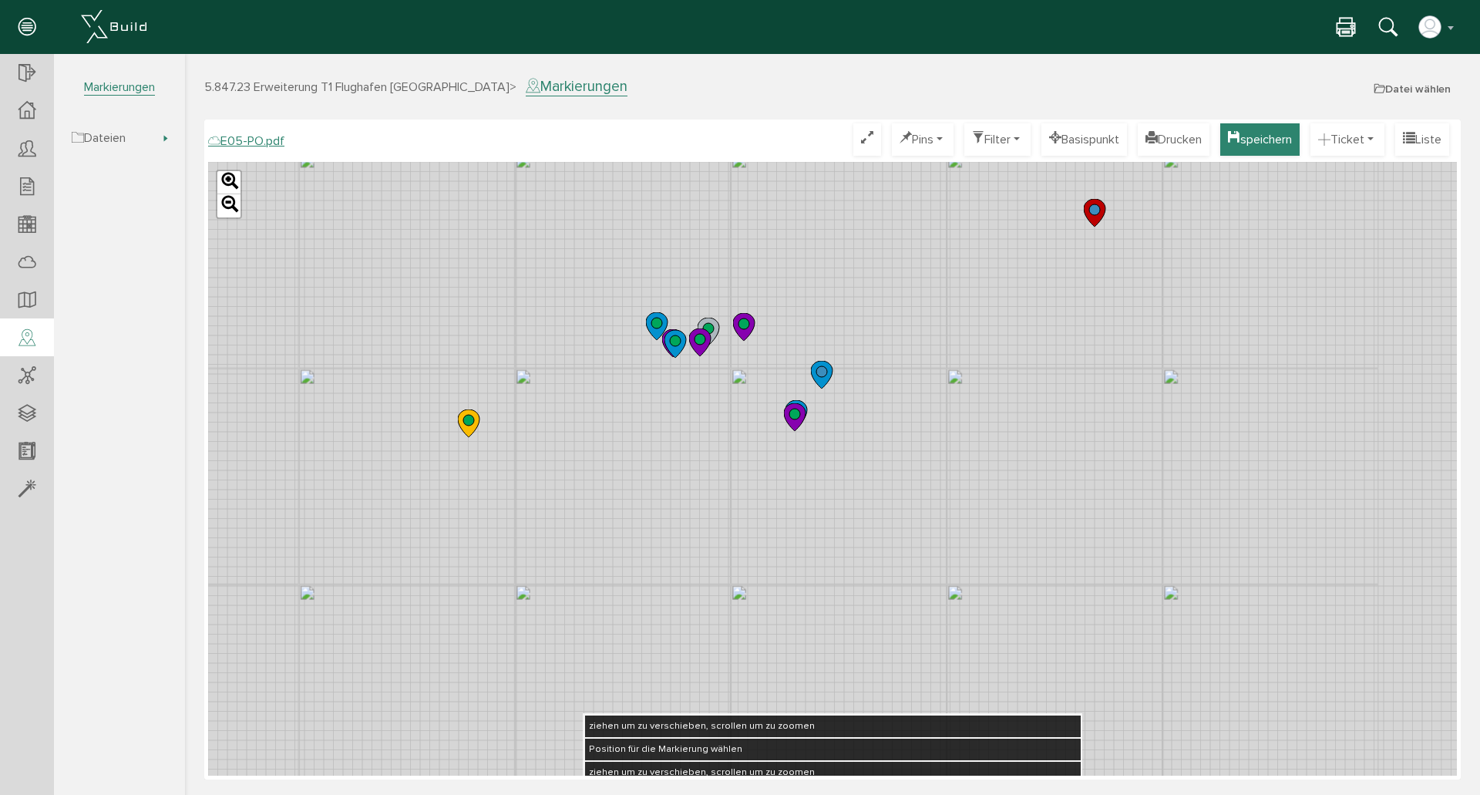
click at [1274, 149] on button "speichern" at bounding box center [1259, 139] width 79 height 32
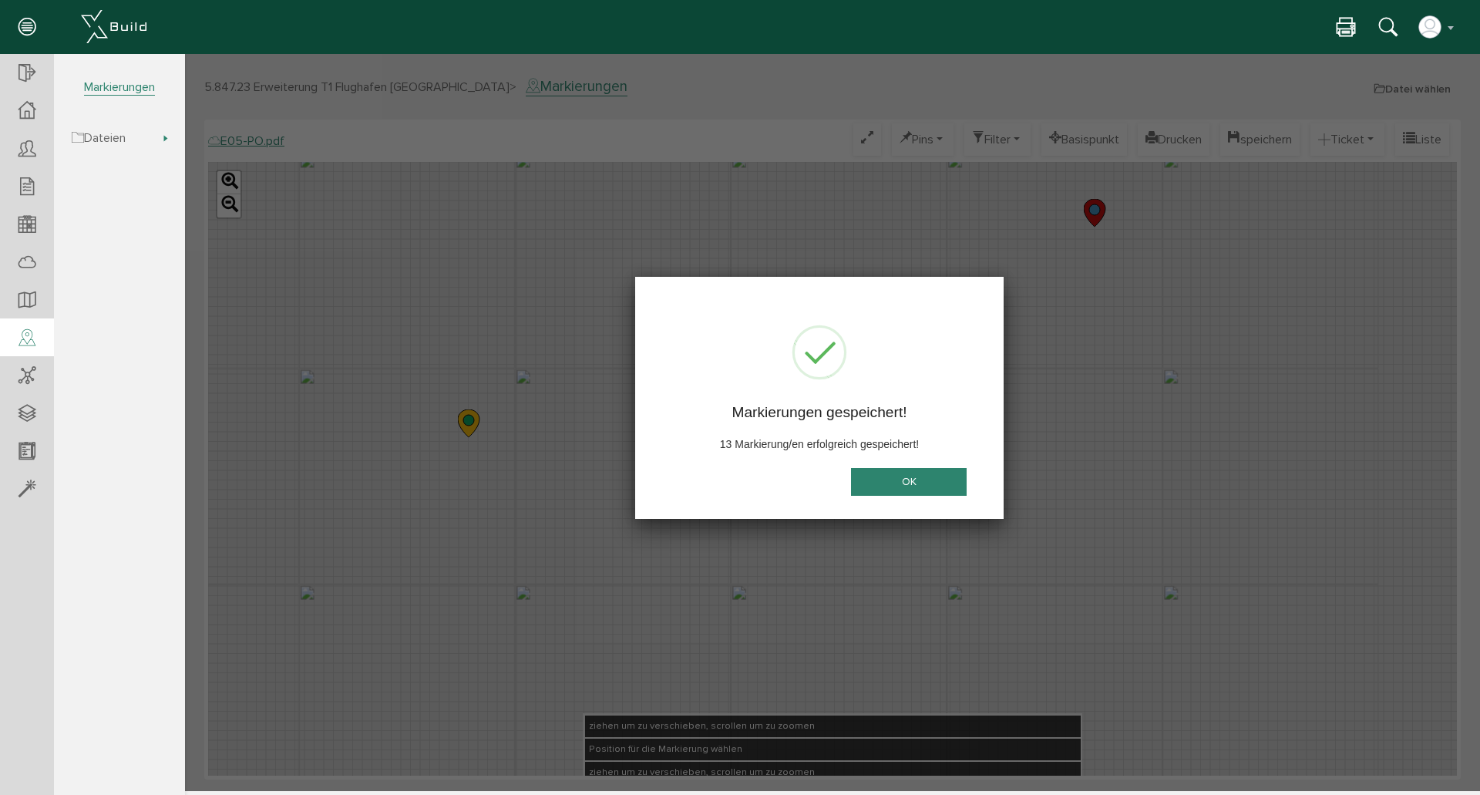
click at [909, 480] on button "OK" at bounding box center [909, 482] width 116 height 29
